Goal: Task Accomplishment & Management: Manage account settings

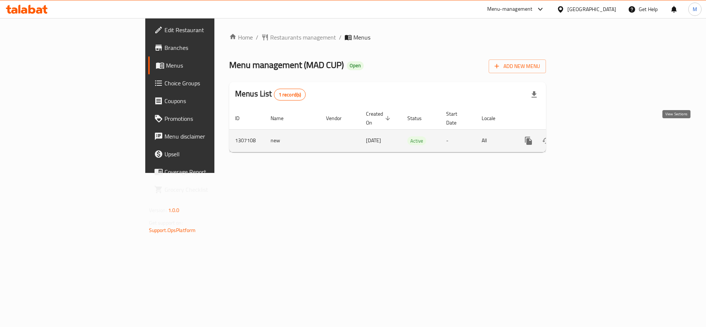
click at [585, 137] on icon "enhanced table" at bounding box center [581, 140] width 7 height 7
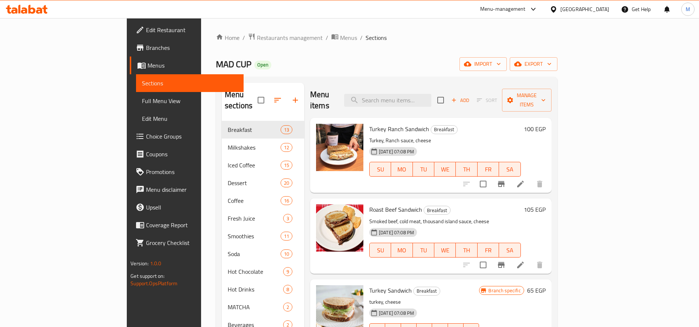
click at [545, 204] on h6 "105 EGP" at bounding box center [535, 209] width 22 height 10
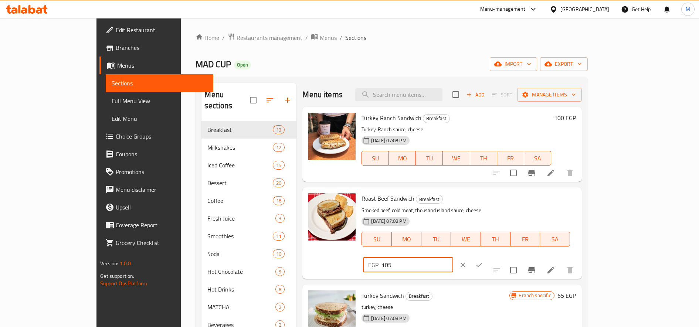
drag, startPoint x: 579, startPoint y: 200, endPoint x: 566, endPoint y: 202, distance: 12.7
click at [453, 258] on input "105" at bounding box center [416, 265] width 71 height 15
type input "110"
click at [483, 261] on icon "ok" at bounding box center [478, 264] width 7 height 7
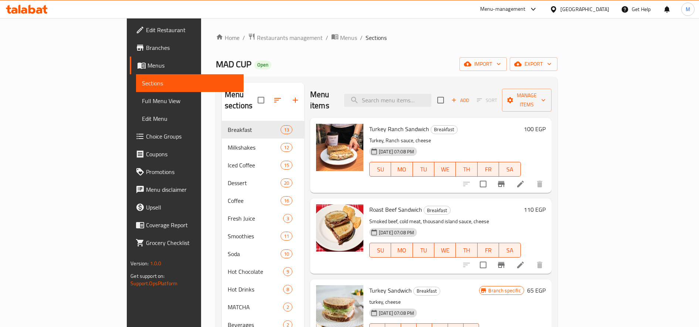
scroll to position [0, 0]
click at [408, 96] on input "search" at bounding box center [387, 99] width 87 height 13
paste input "جلاكسي"
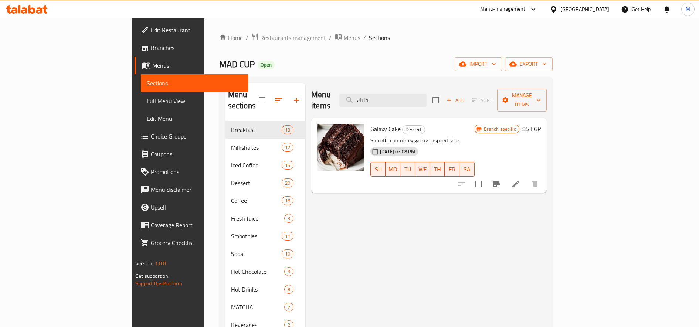
type input "جلاك"
click at [501, 180] on icon "Branch-specific-item" at bounding box center [496, 184] width 9 height 9
